Goal: Find specific page/section: Find specific page/section

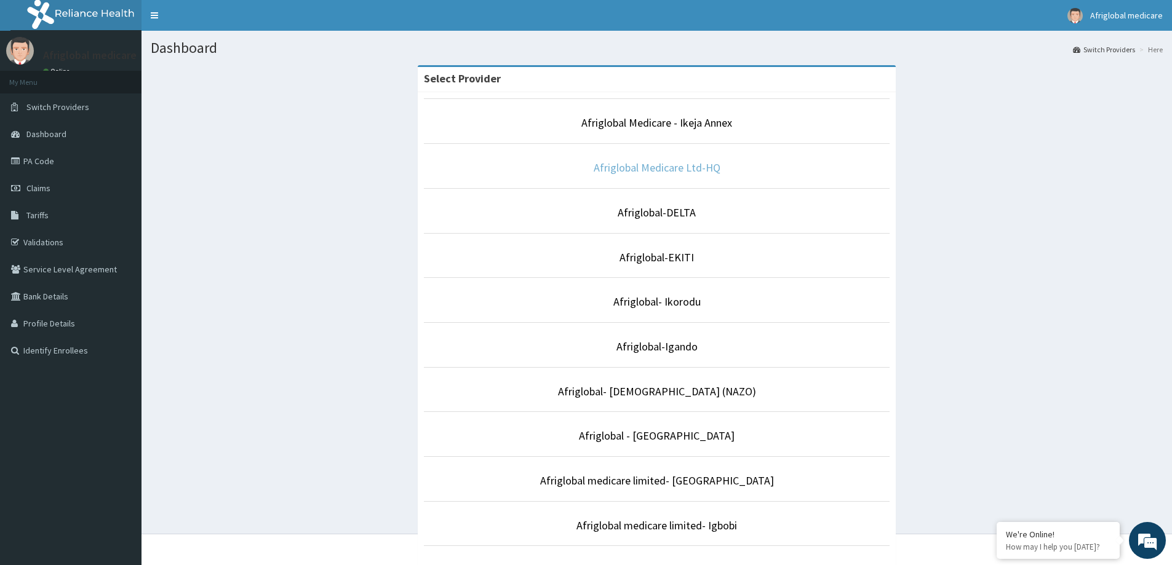
click at [706, 171] on link "Afriglobal Medicare Ltd-HQ" at bounding box center [657, 168] width 127 height 14
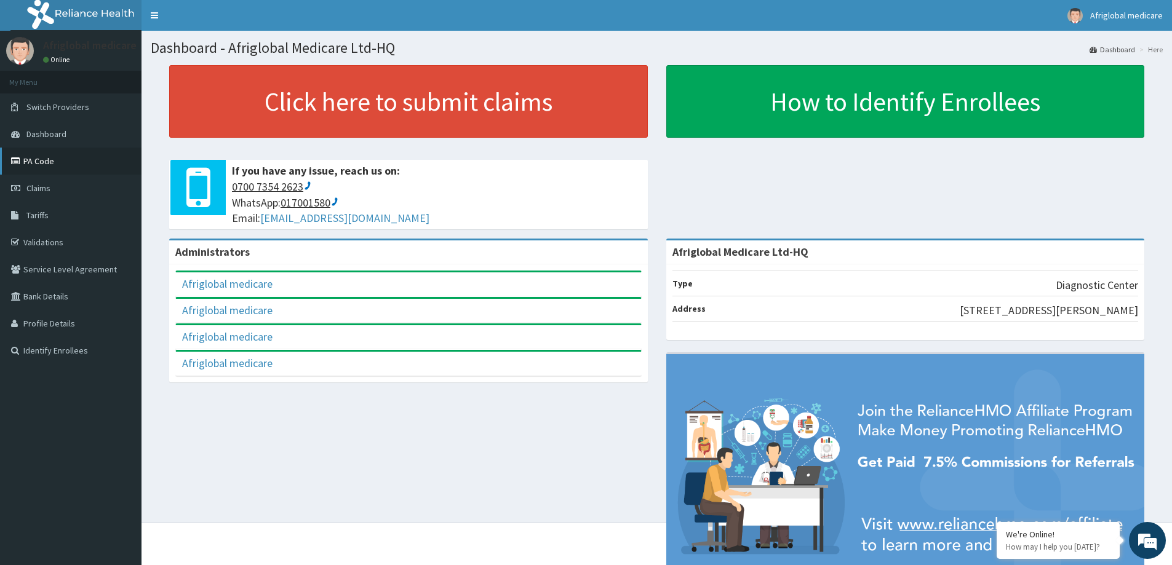
click at [36, 164] on link "PA Code" at bounding box center [70, 161] width 141 height 27
